Goal: Information Seeking & Learning: Learn about a topic

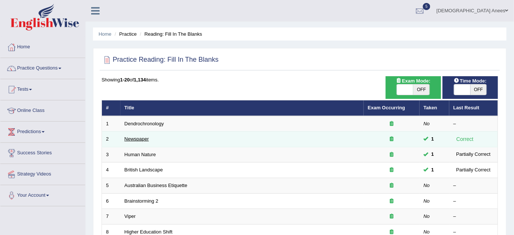
click at [146, 136] on link "Newspaper" at bounding box center [136, 139] width 25 height 6
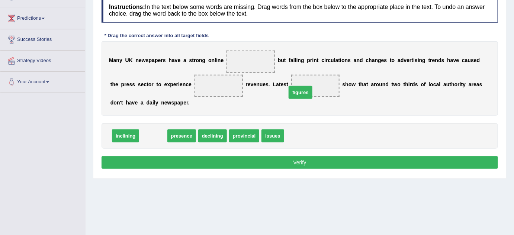
drag, startPoint x: 158, startPoint y: 132, endPoint x: 305, endPoint y: 89, distance: 153.4
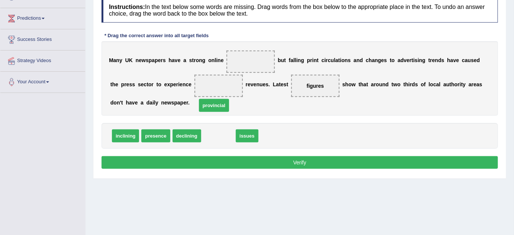
drag, startPoint x: 226, startPoint y: 135, endPoint x: 225, endPoint y: 121, distance: 14.5
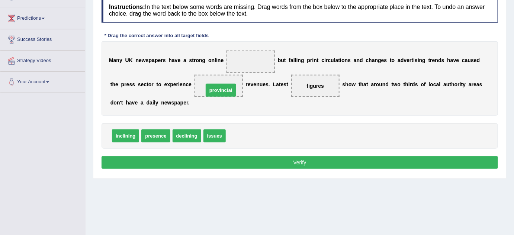
drag, startPoint x: 236, startPoint y: 133, endPoint x: 210, endPoint y: 83, distance: 56.2
drag, startPoint x: 210, startPoint y: 84, endPoint x: 243, endPoint y: 58, distance: 42.1
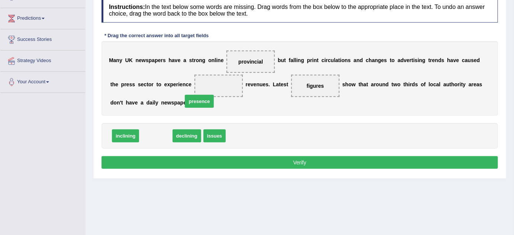
drag, startPoint x: 160, startPoint y: 126, endPoint x: 198, endPoint y: 98, distance: 47.5
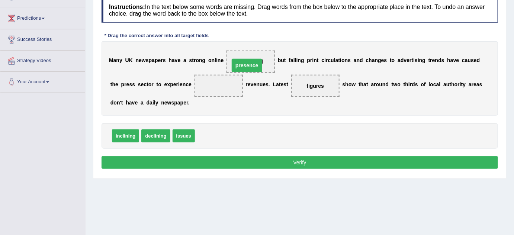
drag, startPoint x: 216, startPoint y: 81, endPoint x: 249, endPoint y: 62, distance: 37.8
click at [194, 81] on span at bounding box center [218, 86] width 48 height 22
click at [283, 60] on b "u" at bounding box center [282, 60] width 3 height 6
click at [281, 60] on b "u" at bounding box center [282, 60] width 3 height 6
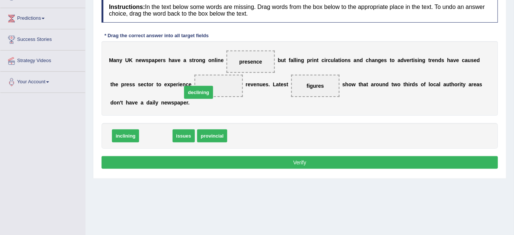
drag, startPoint x: 159, startPoint y: 133, endPoint x: 208, endPoint y: 88, distance: 67.1
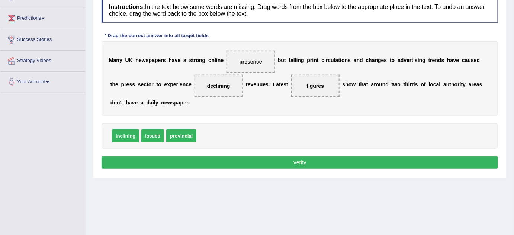
click at [271, 162] on button "Verify" at bounding box center [299, 162] width 396 height 13
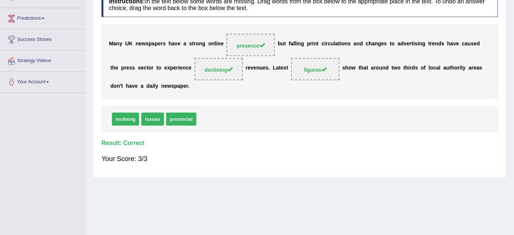
click at [223, 46] on div "M a n y U K n e w s p a p e r s h a v e a s t r o n g o n l i n e presence b u …" at bounding box center [299, 62] width 396 height 74
click at [305, 36] on div "M a n y U K n e w s p a p e r s h a v e a s t r o n g o n l i n e presence b u …" at bounding box center [299, 62] width 396 height 74
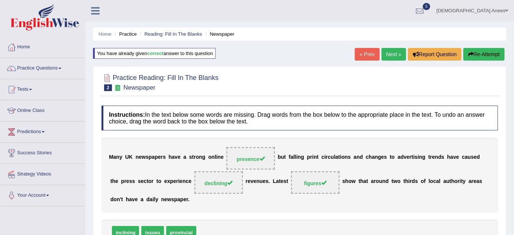
drag, startPoint x: 387, startPoint y: 52, endPoint x: 381, endPoint y: 53, distance: 6.5
click at [387, 52] on link "Next »" at bounding box center [393, 54] width 25 height 13
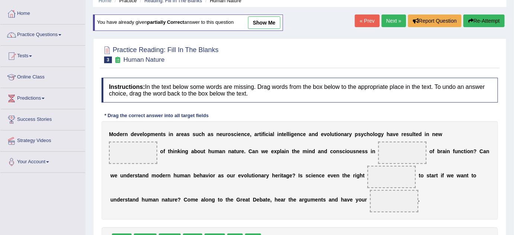
click at [394, 19] on link "Next »" at bounding box center [393, 20] width 25 height 13
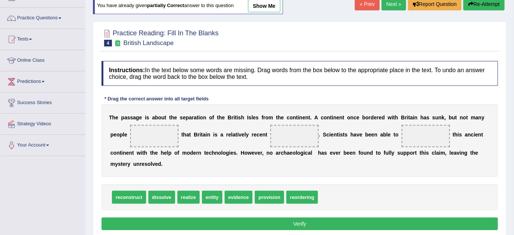
scroll to position [33, 0]
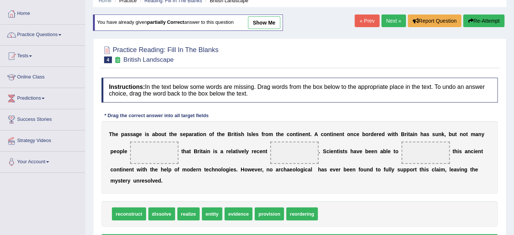
click at [390, 23] on link "Next »" at bounding box center [393, 20] width 25 height 13
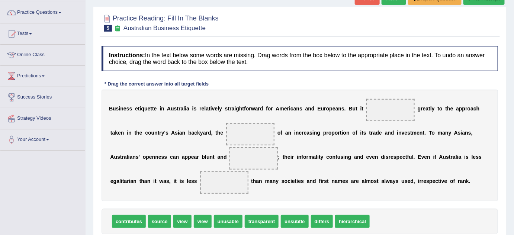
scroll to position [67, 0]
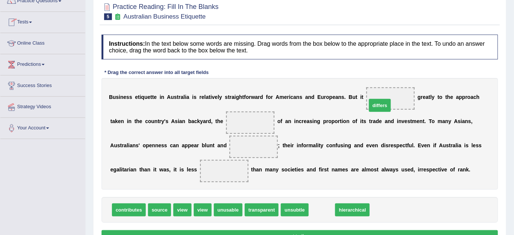
drag, startPoint x: 329, startPoint y: 187, endPoint x: 381, endPoint y: 103, distance: 99.5
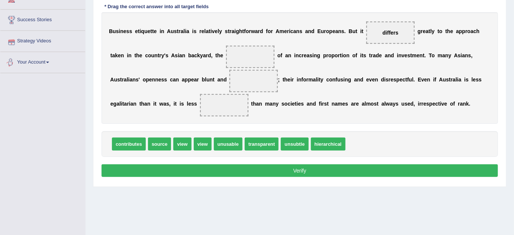
scroll to position [122, 0]
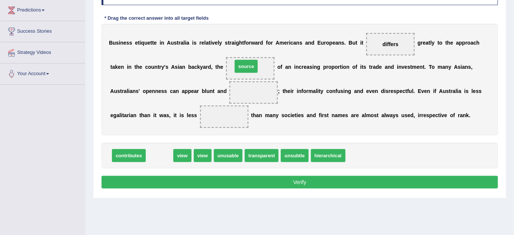
drag, startPoint x: 152, startPoint y: 155, endPoint x: 239, endPoint y: 67, distance: 124.0
click at [239, 67] on span "source" at bounding box center [245, 66] width 23 height 13
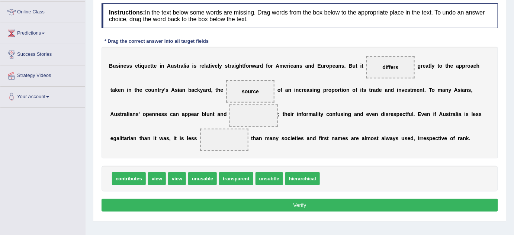
scroll to position [88, 0]
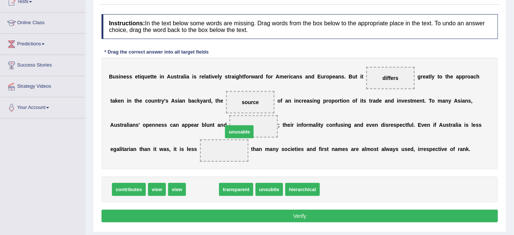
drag, startPoint x: 207, startPoint y: 188, endPoint x: 246, endPoint y: 129, distance: 70.8
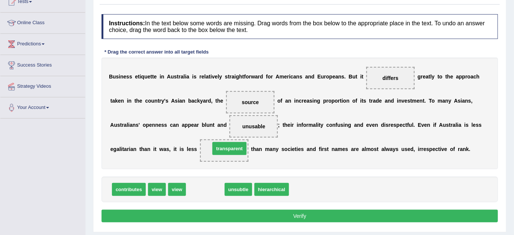
drag, startPoint x: 208, startPoint y: 192, endPoint x: 233, endPoint y: 152, distance: 47.5
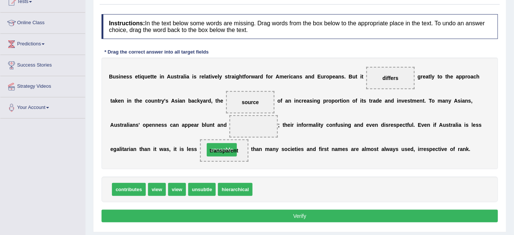
drag, startPoint x: 253, startPoint y: 123, endPoint x: 221, endPoint y: 148, distance: 40.6
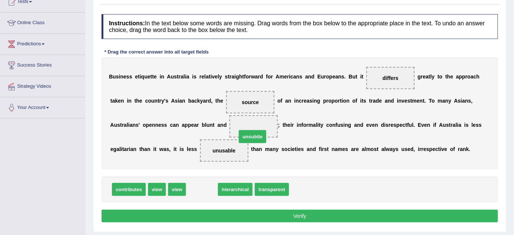
drag, startPoint x: 200, startPoint y: 188, endPoint x: 255, endPoint y: 127, distance: 81.8
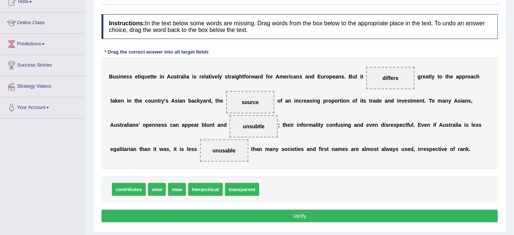
click at [295, 211] on button "Verify" at bounding box center [299, 216] width 396 height 13
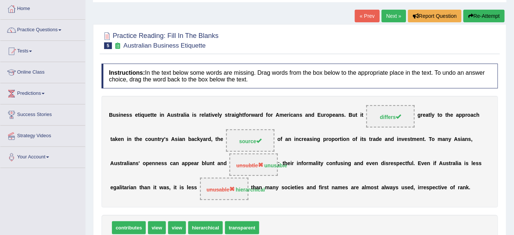
scroll to position [0, 0]
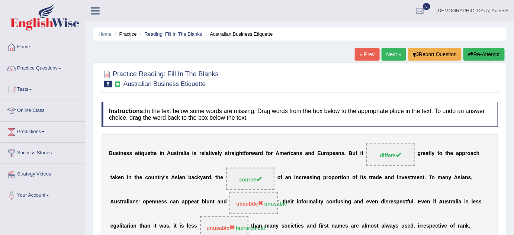
click at [359, 56] on link "« Prev" at bounding box center [367, 54] width 25 height 13
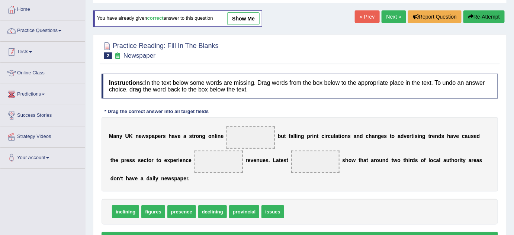
scroll to position [33, 0]
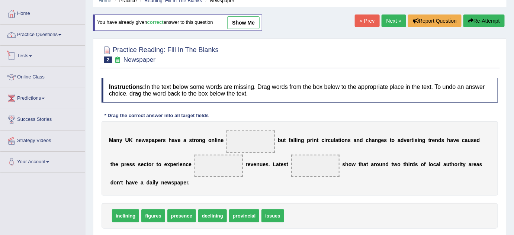
click at [53, 32] on link "Practice Questions" at bounding box center [42, 34] width 85 height 19
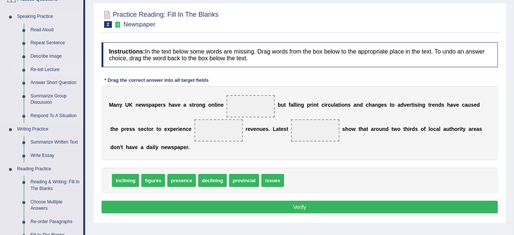
scroll to position [67, 0]
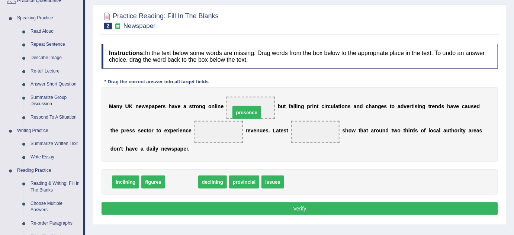
drag, startPoint x: 177, startPoint y: 180, endPoint x: 242, endPoint y: 111, distance: 94.9
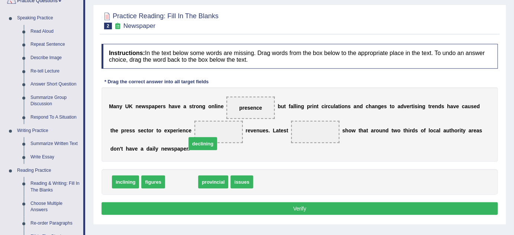
drag, startPoint x: 181, startPoint y: 178, endPoint x: 205, endPoint y: 129, distance: 55.2
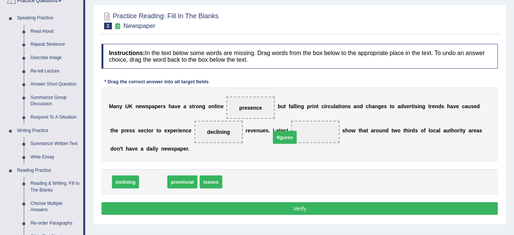
drag, startPoint x: 150, startPoint y: 181, endPoint x: 290, endPoint y: 137, distance: 146.8
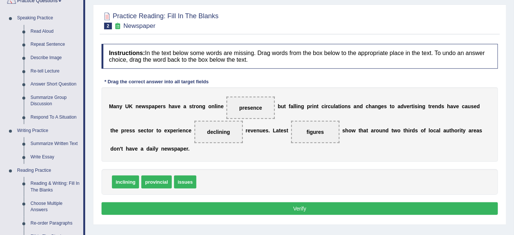
click at [282, 203] on button "Verify" at bounding box center [299, 208] width 396 height 13
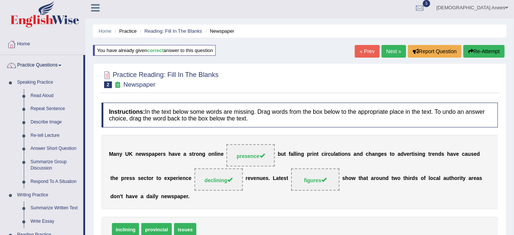
scroll to position [0, 0]
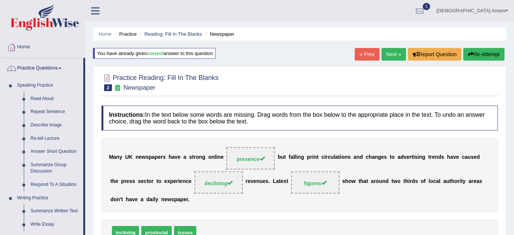
click at [388, 53] on link "Next »" at bounding box center [393, 54] width 25 height 13
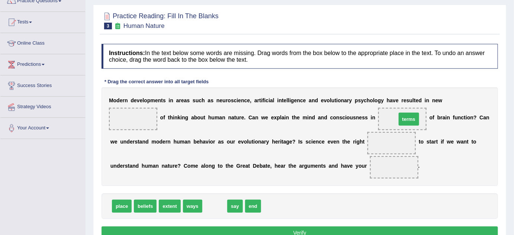
drag, startPoint x: 217, startPoint y: 203, endPoint x: 399, endPoint y: 117, distance: 201.5
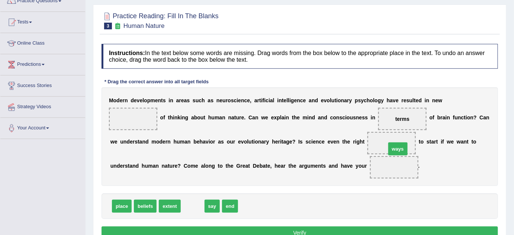
drag, startPoint x: 191, startPoint y: 204, endPoint x: 395, endPoint y: 145, distance: 212.0
click at [395, 145] on span "ways" at bounding box center [397, 148] width 19 height 13
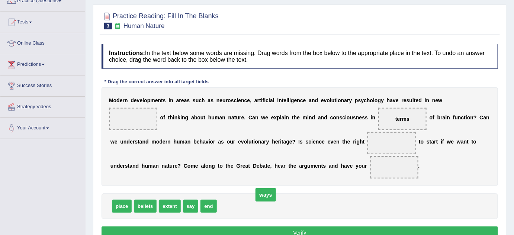
drag, startPoint x: 390, startPoint y: 139, endPoint x: 249, endPoint y: 206, distance: 155.4
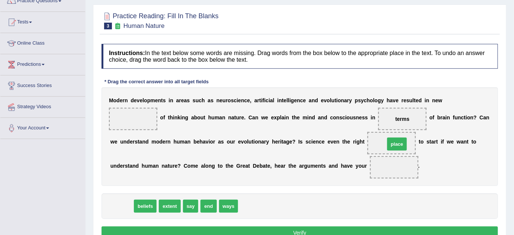
drag, startPoint x: 126, startPoint y: 205, endPoint x: 401, endPoint y: 142, distance: 282.0
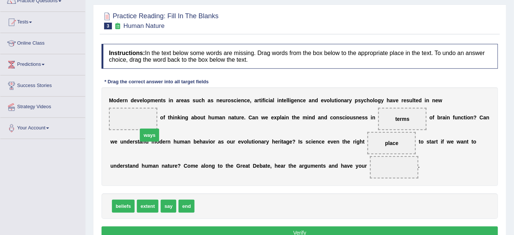
drag, startPoint x: 212, startPoint y: 203, endPoint x: 156, endPoint y: 123, distance: 98.5
click at [124, 204] on span "beliefs" at bounding box center [123, 206] width 23 height 13
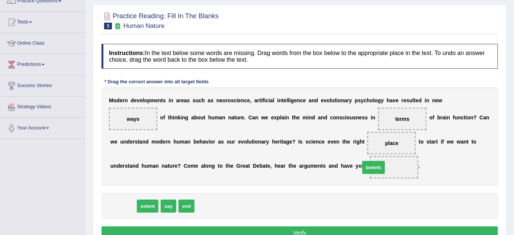
drag, startPoint x: 126, startPoint y: 205, endPoint x: 381, endPoint y: 167, distance: 257.3
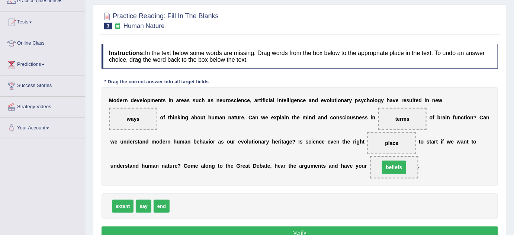
click at [383, 168] on span "beliefs" at bounding box center [394, 167] width 24 height 13
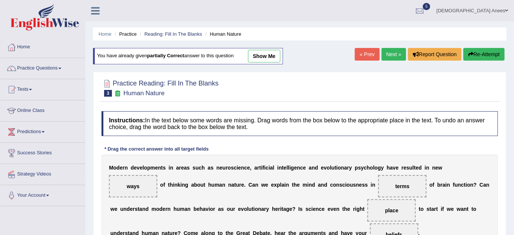
click at [388, 58] on link "Next »" at bounding box center [393, 54] width 25 height 13
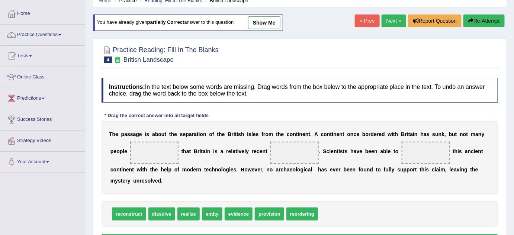
click at [385, 16] on link "Next »" at bounding box center [393, 20] width 25 height 13
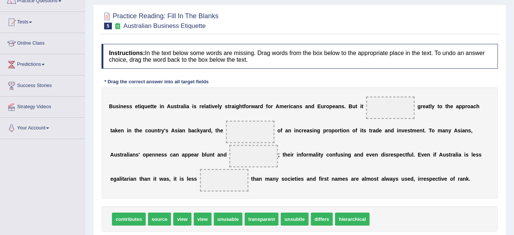
scroll to position [101, 0]
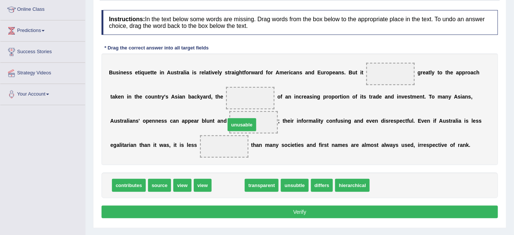
drag, startPoint x: 231, startPoint y: 176, endPoint x: 244, endPoint y: 120, distance: 56.9
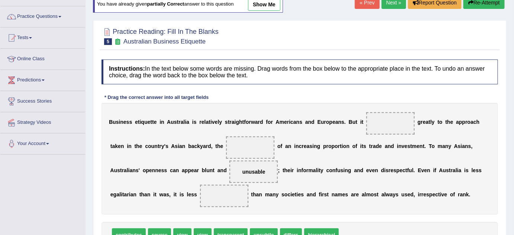
scroll to position [67, 0]
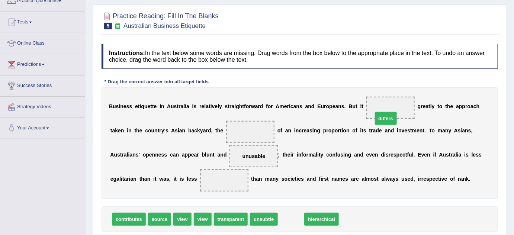
drag, startPoint x: 288, startPoint y: 214, endPoint x: 381, endPoint y: 110, distance: 138.9
